Goal: Task Accomplishment & Management: Manage account settings

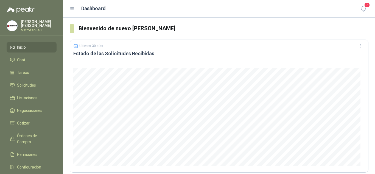
click at [27, 47] on li "Inicio" at bounding box center [31, 47] width 43 height 6
click at [29, 88] on span "Solicitudes" at bounding box center [26, 85] width 19 height 6
click at [32, 134] on span "Órdenes de Compra" at bounding box center [34, 139] width 34 height 12
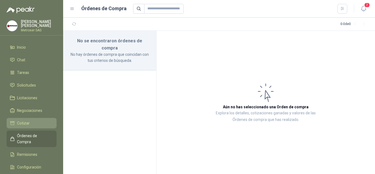
click at [31, 124] on li "Cotizar" at bounding box center [31, 123] width 43 height 6
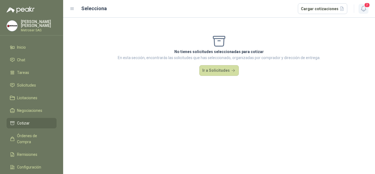
click at [366, 5] on span "7" at bounding box center [367, 4] width 6 height 5
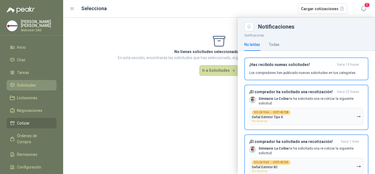
click at [24, 84] on span "Solicitudes" at bounding box center [26, 85] width 19 height 6
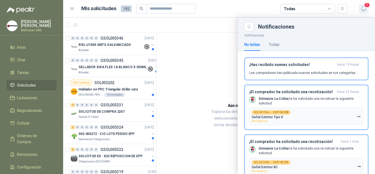
click at [367, 7] on span "7" at bounding box center [367, 4] width 6 height 5
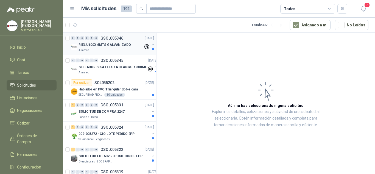
click at [106, 46] on p "RIEL U100X 6MTS GALVANIZADO" at bounding box center [105, 44] width 52 height 5
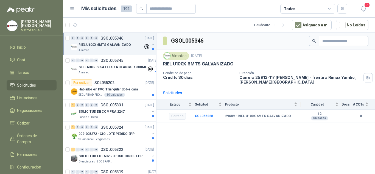
click at [325, 9] on div "Todas" at bounding box center [308, 9] width 55 height 10
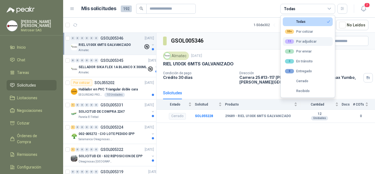
click at [303, 43] on div "11 Por adjudicar" at bounding box center [301, 41] width 32 height 4
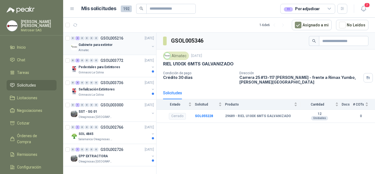
click at [112, 43] on div "Gabinete para extintor" at bounding box center [114, 44] width 71 height 7
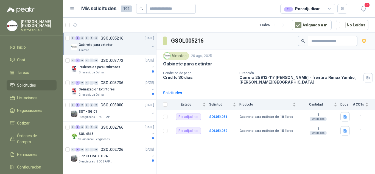
click at [331, 9] on icon at bounding box center [329, 8] width 5 height 5
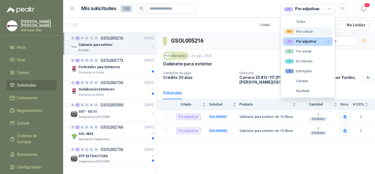
click at [301, 31] on div "99+ Por cotizar" at bounding box center [299, 31] width 28 height 4
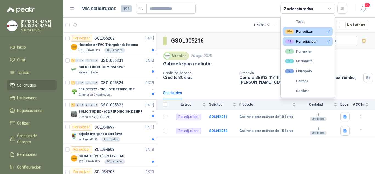
click at [288, 29] on div "99+" at bounding box center [289, 31] width 9 height 4
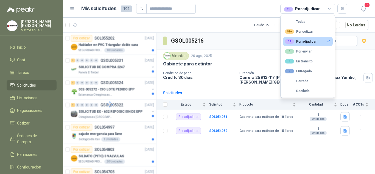
click at [306, 45] on button "11 Por adjudicar" at bounding box center [308, 41] width 50 height 9
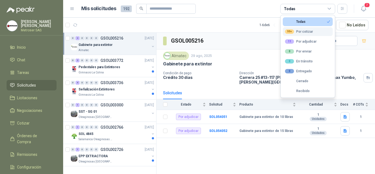
click at [307, 33] on div "99+ Por cotizar" at bounding box center [299, 31] width 28 height 4
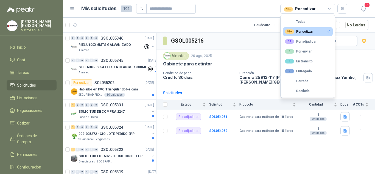
click at [228, 15] on header "Mis solicitudes 192 99+ Por cotizar 7" at bounding box center [219, 9] width 312 height 18
